Goal: Task Accomplishment & Management: Complete application form

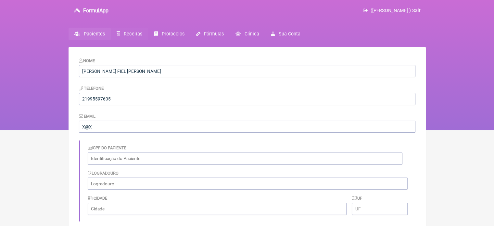
click at [132, 34] on span "Receitas" at bounding box center [133, 34] width 19 height 6
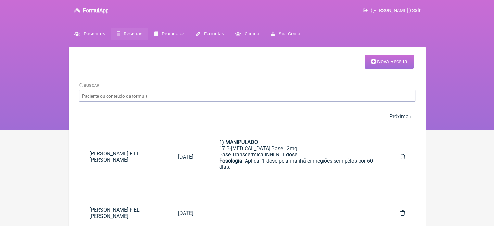
click at [371, 60] on icon at bounding box center [373, 61] width 5 height 5
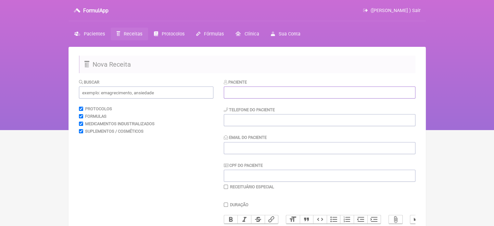
click at [279, 92] on input "text" at bounding box center [320, 92] width 192 height 12
paste input "GUSTAVO HENRIQUE SIQUEIRA MACIEL"
type input "GUSTAVO HENRIQUE SIQUEIRA MACIEL"
click at [270, 120] on input "tel" at bounding box center [320, 120] width 192 height 12
type input "21"
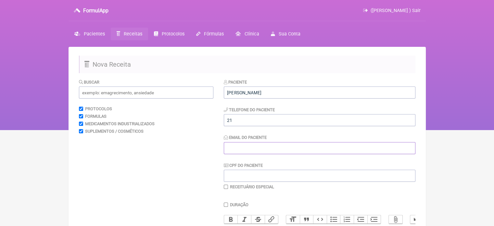
click at [235, 148] on input "Email do Paciente" at bounding box center [320, 148] width 192 height 12
drag, startPoint x: 241, startPoint y: 149, endPoint x: 205, endPoint y: 150, distance: 36.1
click at [205, 150] on form "Buscar Protocolos Formulas Medicamentos Industrializados Suplementos / Cosmétic…" at bounding box center [247, 210] width 336 height 262
type input "X@X"
click at [148, 98] on input "text" at bounding box center [146, 92] width 134 height 12
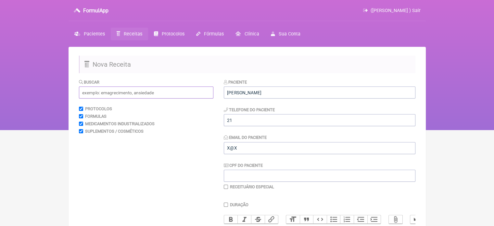
click at [147, 96] on input "text" at bounding box center [146, 92] width 134 height 12
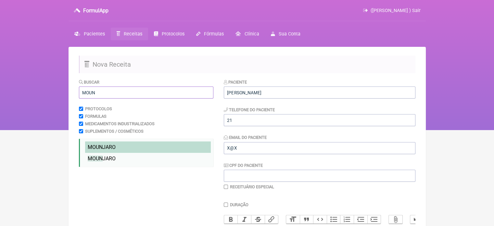
type input "MOUN"
click at [110, 145] on span "MOUN JARO" at bounding box center [102, 147] width 28 height 6
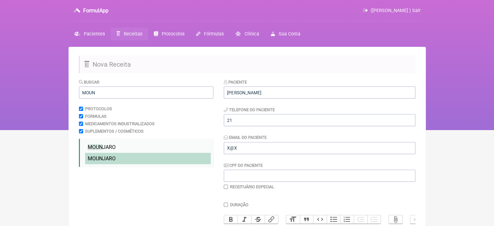
click at [107, 160] on span "MOUN JARO" at bounding box center [102, 158] width 28 height 6
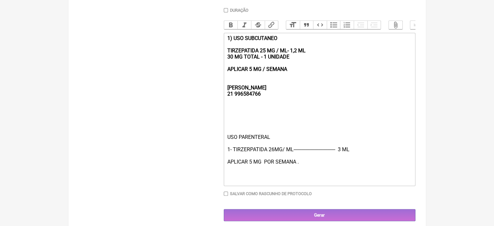
scroll to position [195, 0]
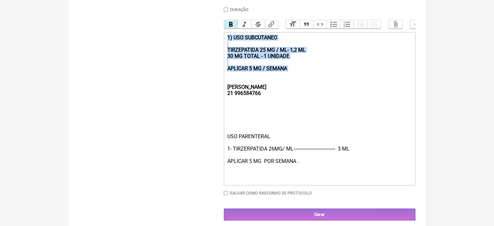
drag, startPoint x: 248, startPoint y: 68, endPoint x: 219, endPoint y: 41, distance: 40.0
click at [219, 41] on form "Buscar MOUN Protocolos Formulas Medicamentos Industrializados Suplementos / Cos…" at bounding box center [247, 52] width 336 height 336
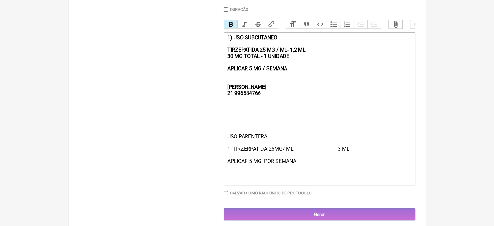
type trix-editor "<div><strong><br><br>REBECCA&nbsp;<br>21 996584766</strong></div><div><br><br><…"
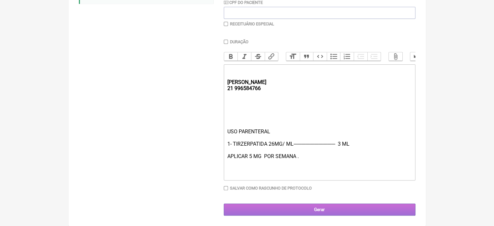
click at [258, 209] on input "Gerar" at bounding box center [320, 209] width 192 height 12
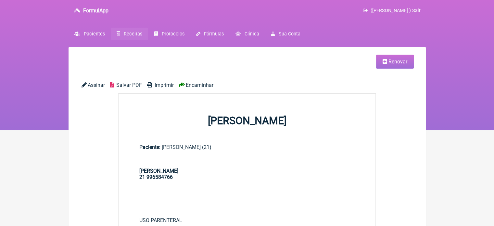
click at [156, 85] on span "Imprimir" at bounding box center [164, 85] width 19 height 6
click at [173, 34] on span "Protocolos" at bounding box center [173, 34] width 23 height 6
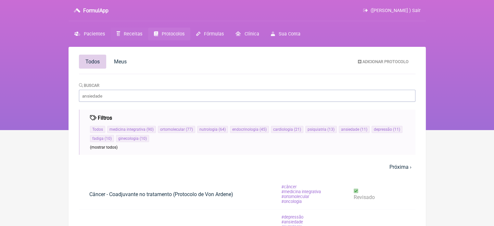
click at [129, 34] on span "Receitas" at bounding box center [133, 34] width 19 height 6
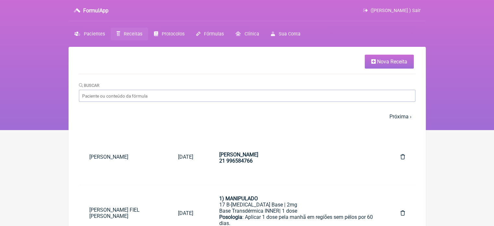
click at [375, 63] on link "Nova Receita" at bounding box center [389, 62] width 49 height 14
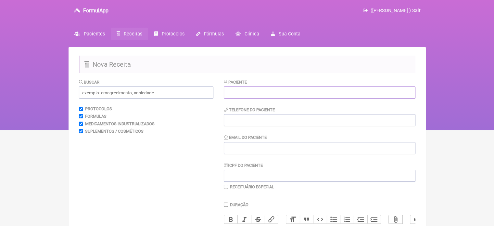
click at [288, 92] on input "text" at bounding box center [320, 92] width 192 height 12
paste input "[PERSON_NAME]"
type input "[PERSON_NAME]"
click at [271, 120] on div "Paciente ELISANGELA ALVES VIANA Telefone do Paciente Email do Paciente CPF do P…" at bounding box center [320, 134] width 192 height 111
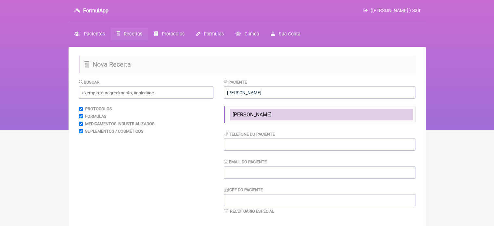
click at [270, 116] on span "[PERSON_NAME]" at bounding box center [252, 114] width 39 height 6
type input "21974674526"
type input "X@X"
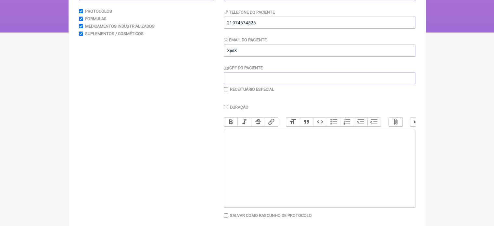
scroll to position [32, 0]
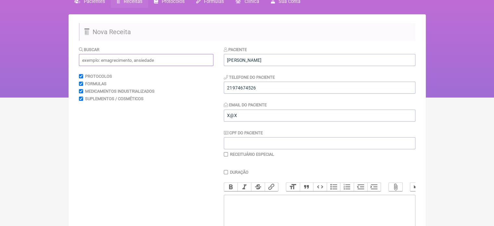
click at [148, 59] on input "text" at bounding box center [146, 60] width 134 height 12
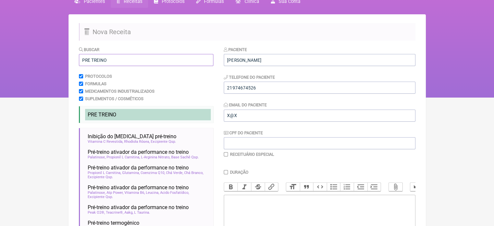
type input "PRE TREINO"
click at [113, 113] on span "PRE TREINO" at bounding box center [102, 114] width 29 height 6
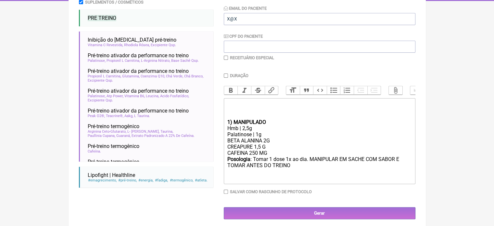
scroll to position [130, 0]
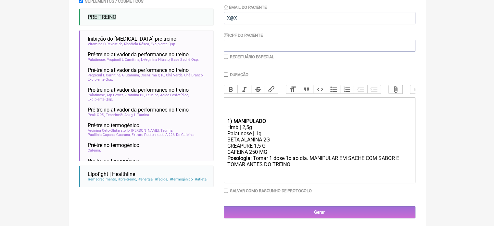
click at [258, 155] on div "BETA ALANINA 2G CREAPURE 1,5 G CAFEINA 250 MG" at bounding box center [319, 145] width 184 height 19
click at [226, 75] on input "Duração" at bounding box center [226, 74] width 4 height 4
checkbox input "true"
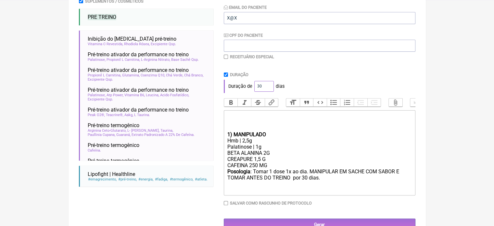
drag, startPoint x: 261, startPoint y: 86, endPoint x: 248, endPoint y: 86, distance: 13.0
click at [248, 86] on div "Duração de 30 dias" at bounding box center [320, 86] width 192 height 13
type input "60"
click at [407, 75] on div "Duração" at bounding box center [320, 74] width 192 height 5
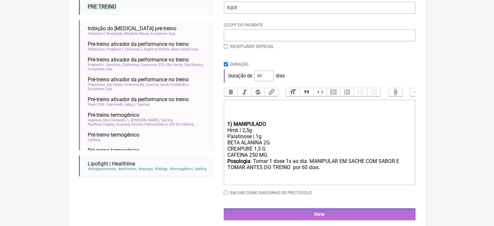
scroll to position [151, 0]
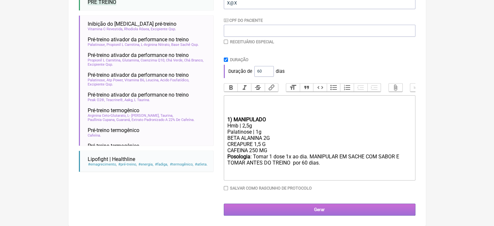
click at [338, 205] on input "Gerar" at bounding box center [320, 209] width 192 height 12
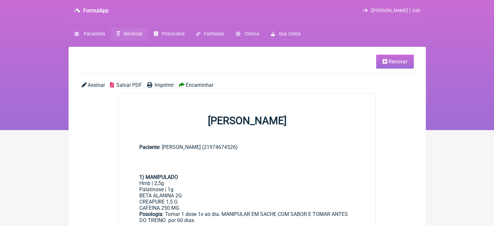
click at [400, 62] on span "Renovar" at bounding box center [397, 61] width 19 height 6
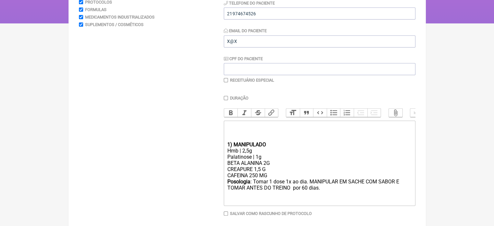
scroll to position [130, 0]
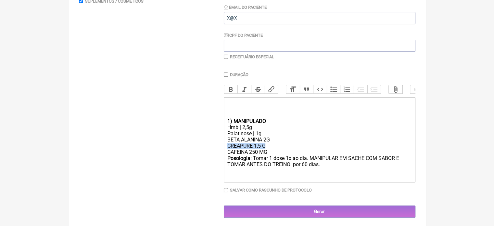
drag, startPoint x: 269, startPoint y: 153, endPoint x: 201, endPoint y: 153, distance: 67.2
click at [201, 153] on form "Buscar Protocolos Formulas Medicamentos Industrializados Suplementos / Cosmétic…" at bounding box center [247, 83] width 336 height 269
type trix-editor "<div><br><br><br></div><div><strong>1) MANIPULADO</strong></div><div>Hmb | 2,5g…"
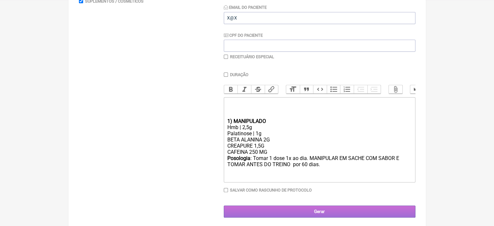
click at [308, 216] on input "Gerar" at bounding box center [320, 211] width 192 height 12
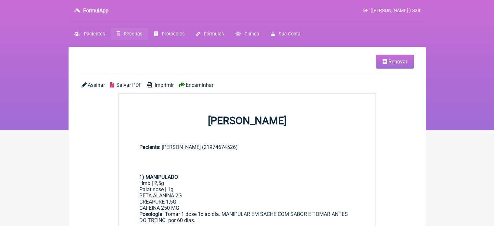
click at [162, 84] on span "Imprimir" at bounding box center [164, 85] width 19 height 6
drag, startPoint x: 392, startPoint y: 59, endPoint x: 388, endPoint y: 61, distance: 3.6
click at [392, 59] on span "Renovar" at bounding box center [397, 61] width 19 height 6
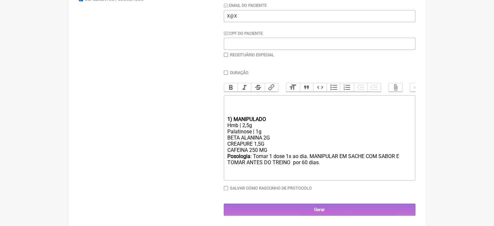
scroll to position [137, 0]
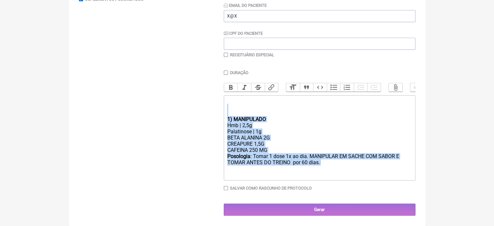
drag, startPoint x: 329, startPoint y: 163, endPoint x: 231, endPoint y: 113, distance: 110.4
click at [231, 113] on trix-editor "1) MANIPULADO Hmb | 2,5g Palatinose | 1g BETA ALANINA 2G CREAPURE 1,5G CAFEINA …" at bounding box center [320, 137] width 192 height 85
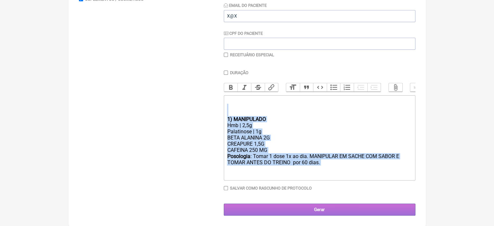
click at [321, 210] on input "Gerar" at bounding box center [320, 209] width 192 height 12
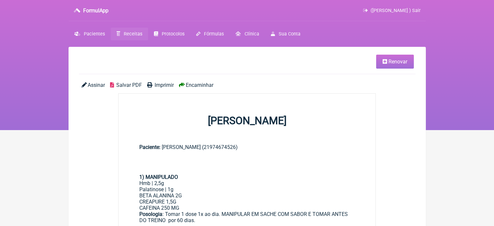
click at [390, 65] on span "Renovar" at bounding box center [397, 61] width 19 height 6
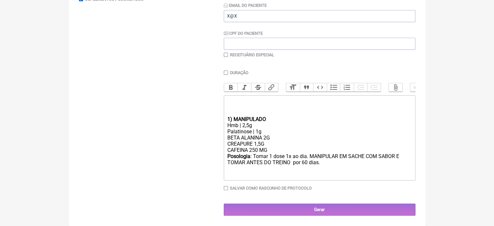
scroll to position [137, 0]
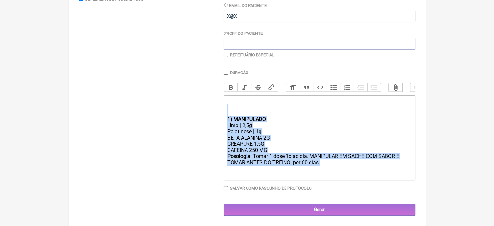
drag, startPoint x: 323, startPoint y: 165, endPoint x: 221, endPoint y: 111, distance: 114.8
click at [222, 111] on form "Buscar Protocolos Formulas Medicamentos Industrializados Suplementos / Cosmétic…" at bounding box center [247, 81] width 336 height 269
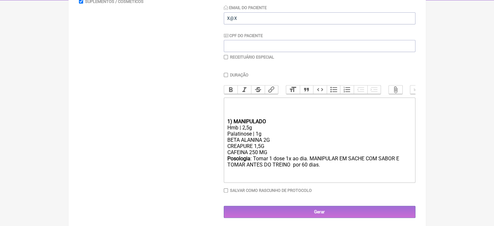
type trix-editor "<div><br><br><br><br><br></div>"
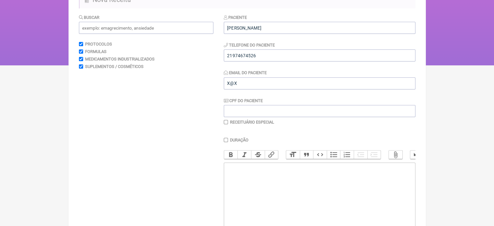
scroll to position [0, 0]
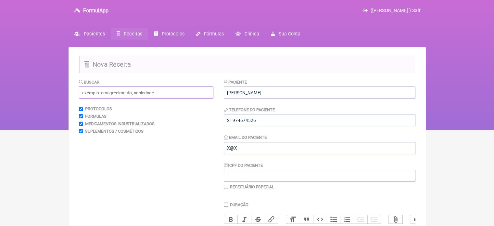
click at [112, 96] on input "text" at bounding box center [146, 92] width 134 height 12
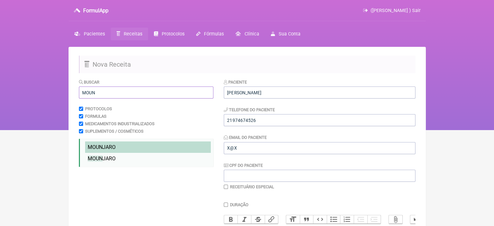
type input "MOUN"
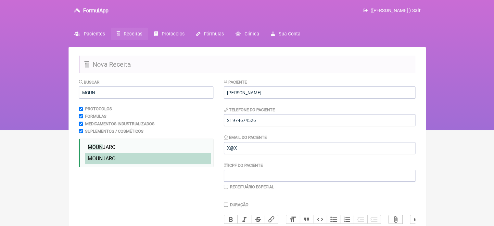
drag, startPoint x: 108, startPoint y: 146, endPoint x: 107, endPoint y: 156, distance: 9.5
click at [108, 146] on span "MOUN JARO" at bounding box center [102, 147] width 28 height 6
click at [107, 159] on span "MOUN JARO" at bounding box center [102, 158] width 28 height 6
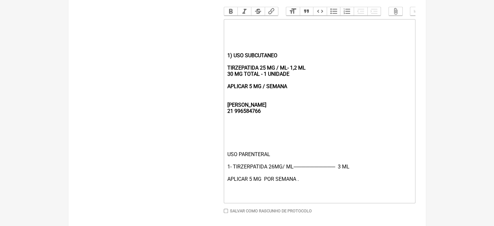
scroll to position [210, 0]
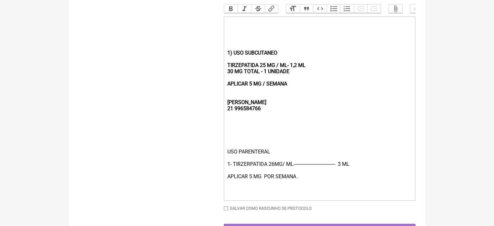
drag, startPoint x: 300, startPoint y: 89, endPoint x: 218, endPoint y: 37, distance: 97.3
click at [218, 37] on form "Buscar MOUN Protocolos Formulas Medicamentos Industrializados Suplementos / Cos…" at bounding box center [247, 51] width 336 height 367
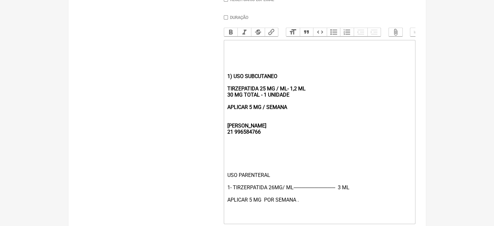
type trix-editor "<div><br><br><strong><br><br><br>REBECCA&nbsp;<br>21 996584766</strong></div><d…"
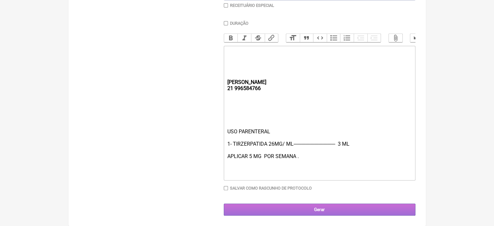
click at [316, 207] on input "Gerar" at bounding box center [320, 209] width 192 height 12
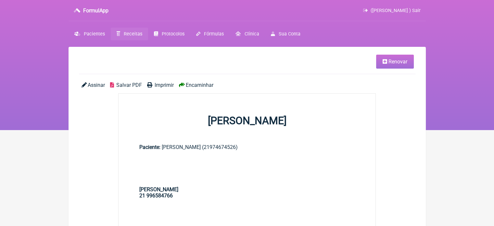
click at [162, 85] on span "Imprimir" at bounding box center [164, 85] width 19 height 6
click at [121, 33] on link "Receitas" at bounding box center [129, 34] width 37 height 13
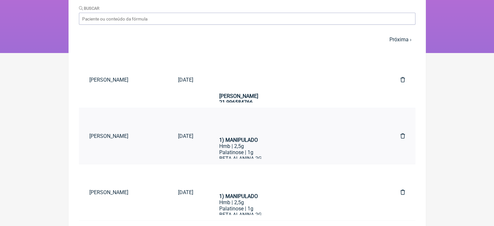
scroll to position [130, 0]
